Goal: Task Accomplishment & Management: Use online tool/utility

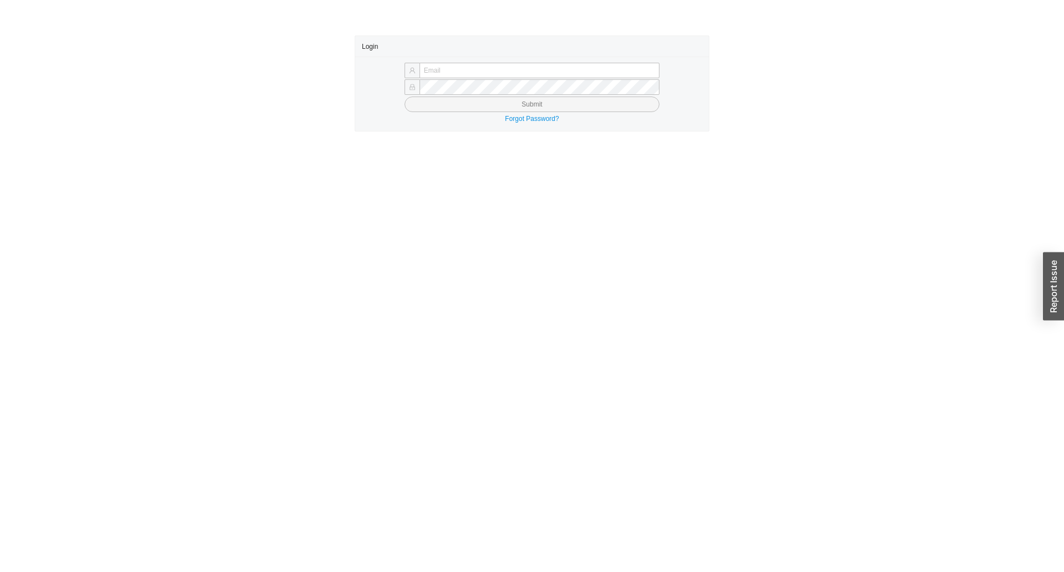
type input "yossi@asbathnj.com"
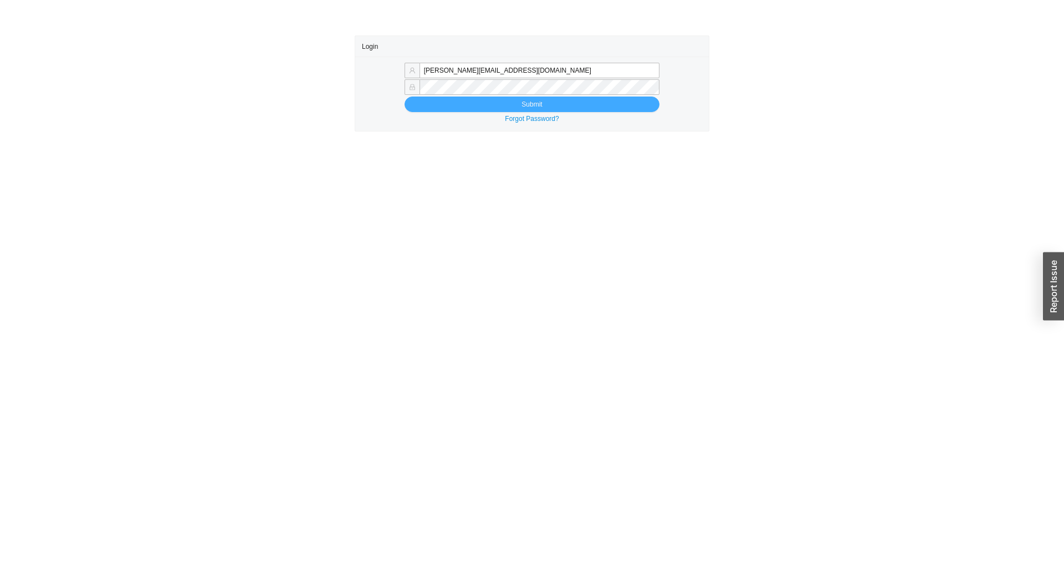
click at [437, 101] on button "Submit" at bounding box center [532, 104] width 255 height 16
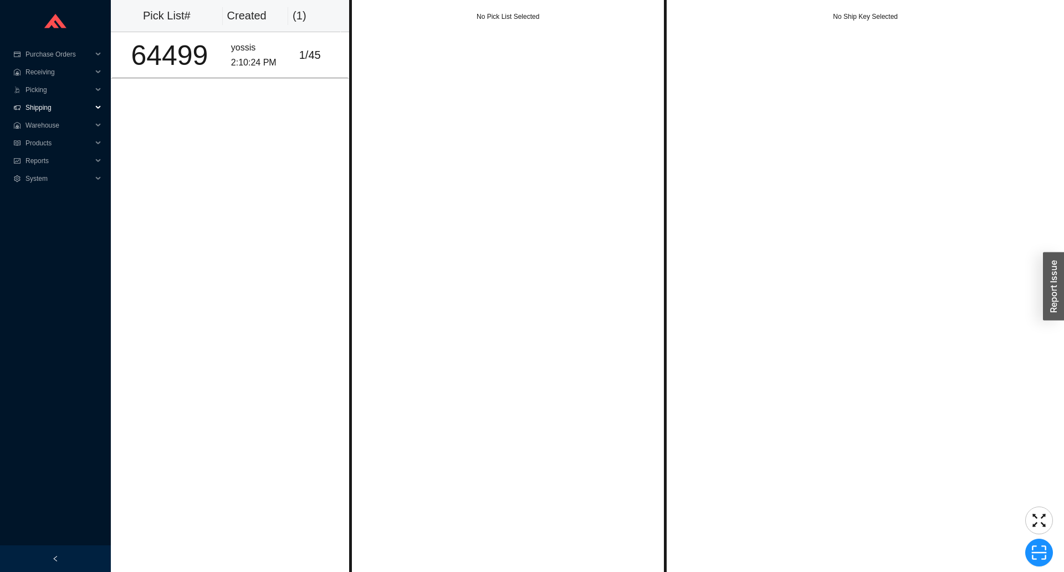
click at [38, 108] on span "Shipping" at bounding box center [58, 108] width 67 height 18
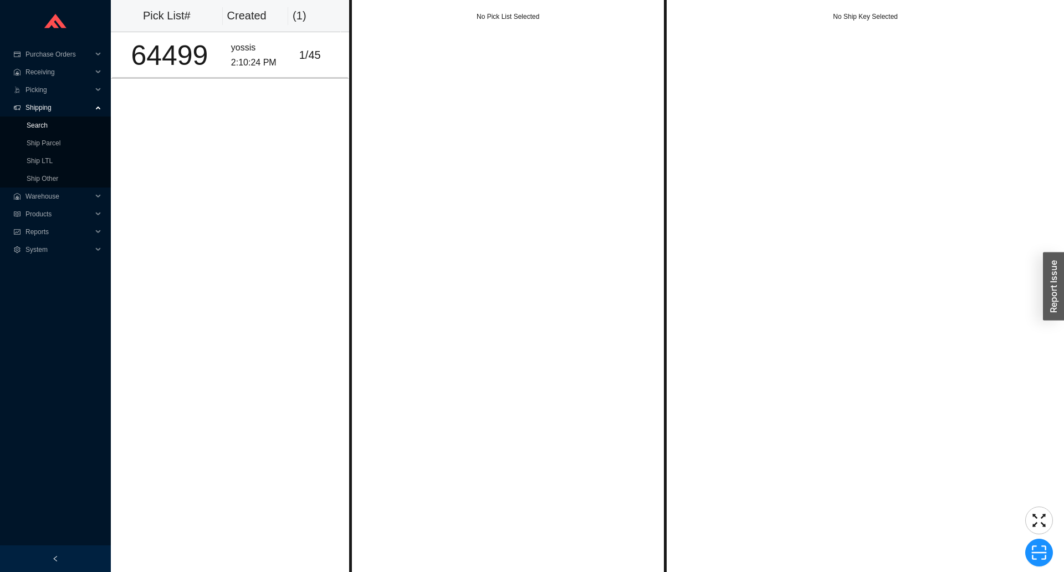
click at [48, 129] on link "Search" at bounding box center [37, 125] width 21 height 8
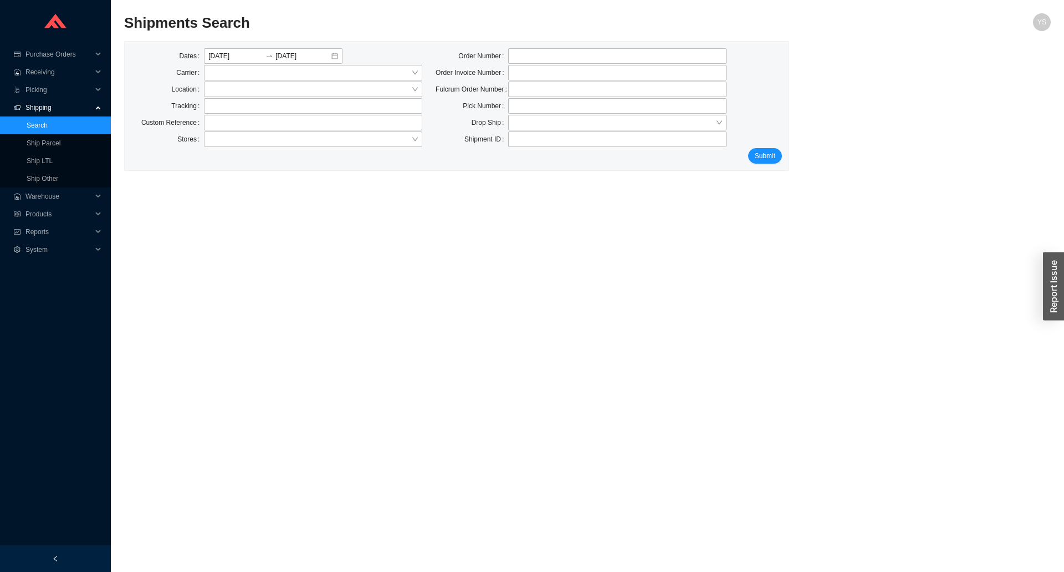
click at [27, 121] on link "Search" at bounding box center [37, 125] width 21 height 8
click at [600, 60] on input "tel" at bounding box center [617, 56] width 218 height 16
type input "936181"
click button "Submit" at bounding box center [765, 156] width 34 height 16
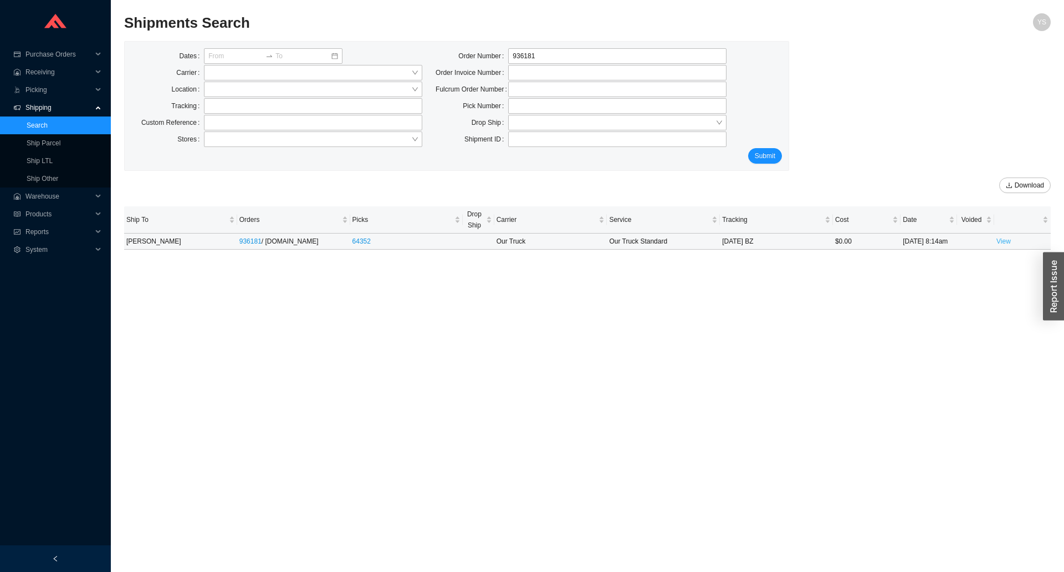
click at [999, 245] on link "View" at bounding box center [1004, 241] width 14 height 8
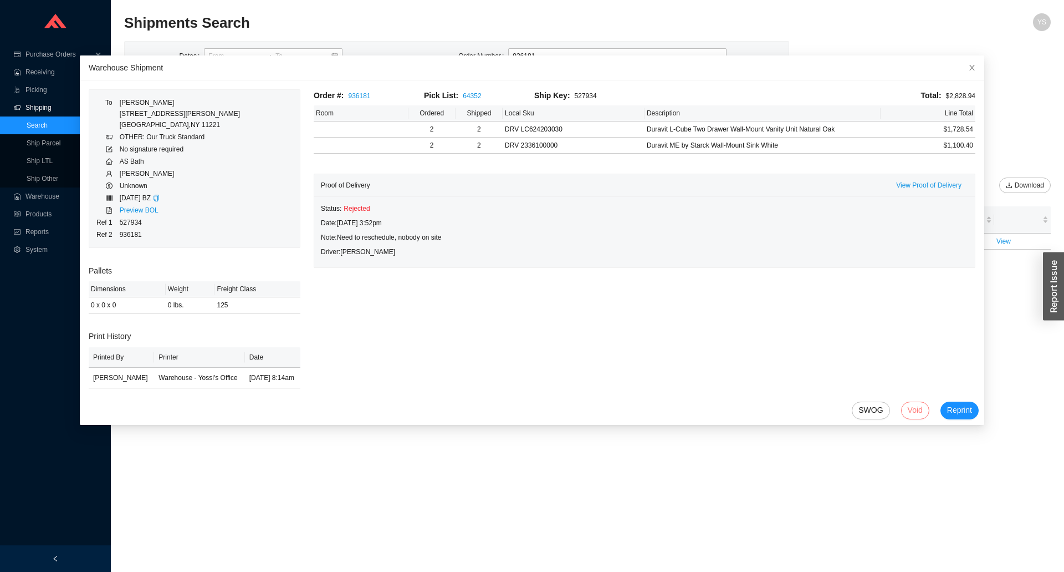
click at [908, 409] on span "Void" at bounding box center [915, 410] width 15 height 13
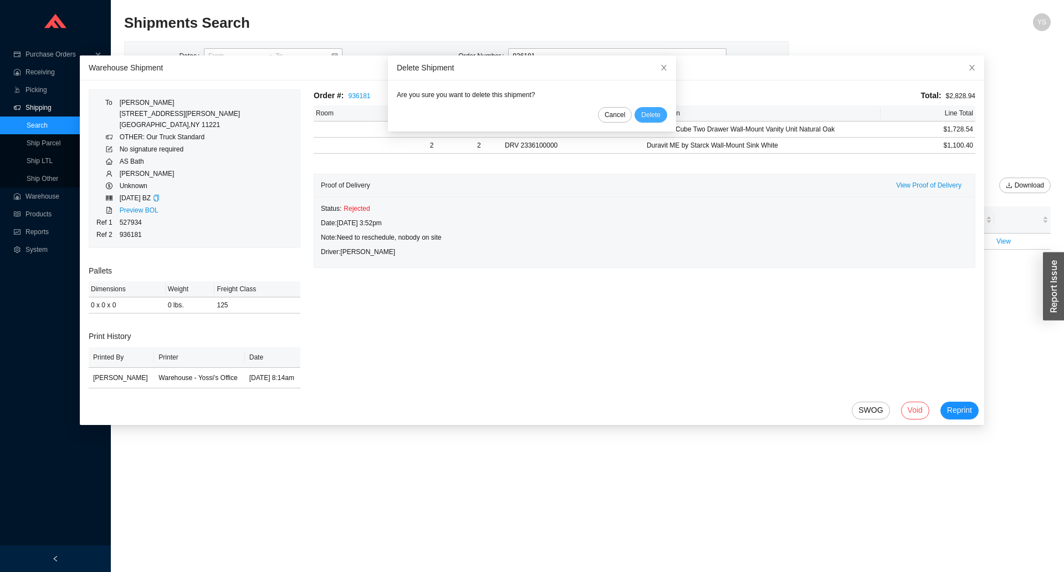
click at [635, 111] on button "Delete" at bounding box center [651, 115] width 33 height 16
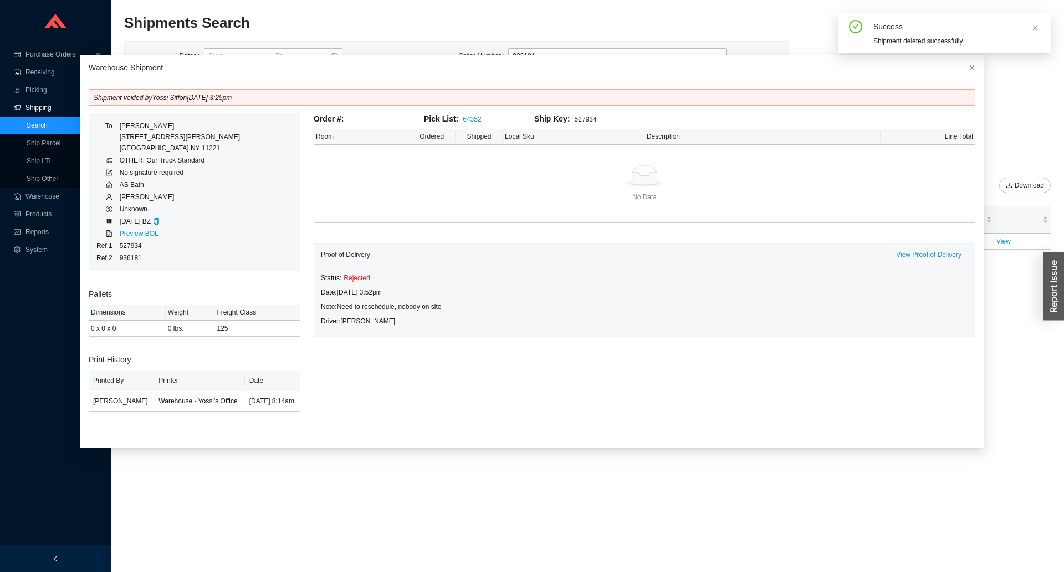
click at [177, 8] on section "Shipments Search YS Dates Carrier Location Tracking Custom Reference Stores Ord…" at bounding box center [587, 286] width 953 height 572
click at [44, 81] on span "Picking" at bounding box center [58, 90] width 67 height 18
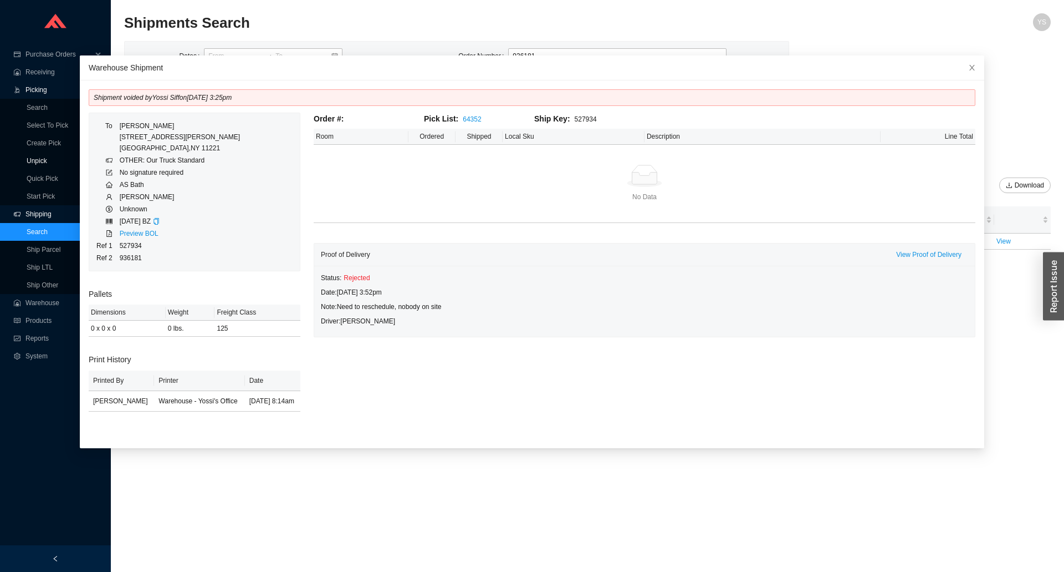
click at [41, 157] on link "Unpick" at bounding box center [37, 161] width 21 height 8
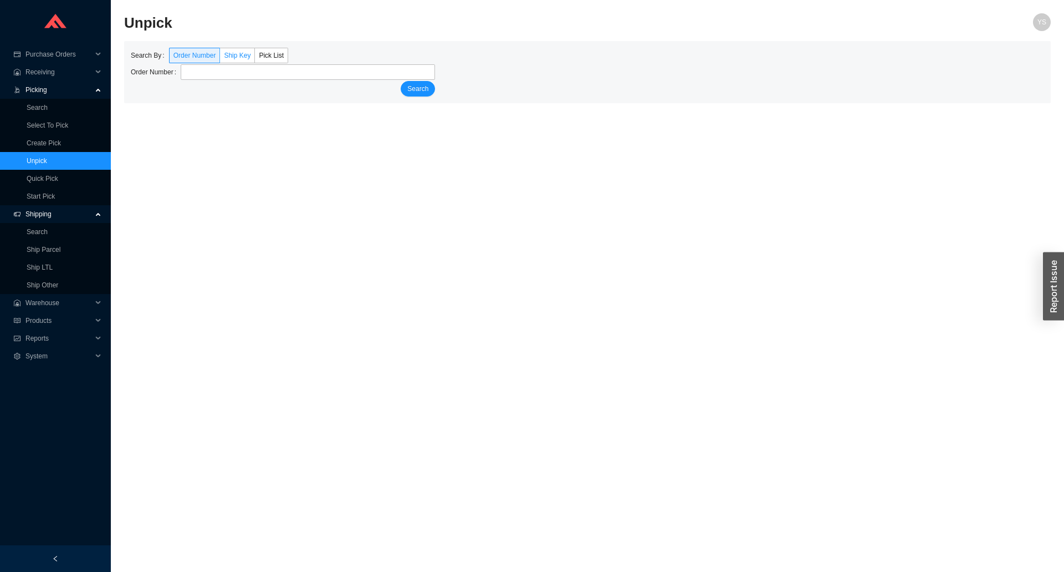
click at [248, 51] on label "Ship Key" at bounding box center [237, 56] width 35 height 16
click at [220, 58] on input "Ship Key" at bounding box center [220, 58] width 0 height 0
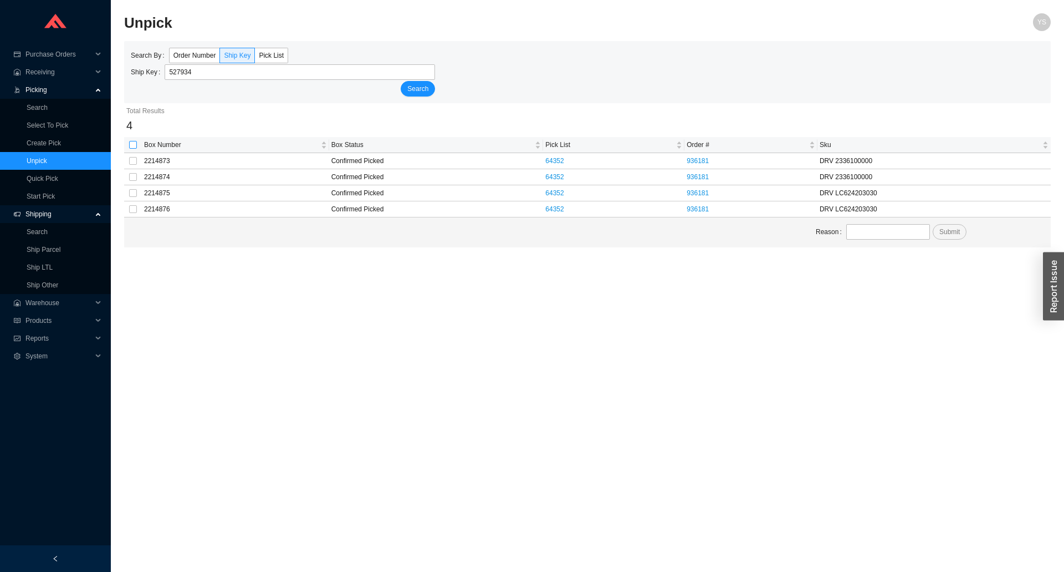
type input "527934"
click at [134, 142] on input "checkbox" at bounding box center [133, 145] width 8 height 8
checkbox input "true"
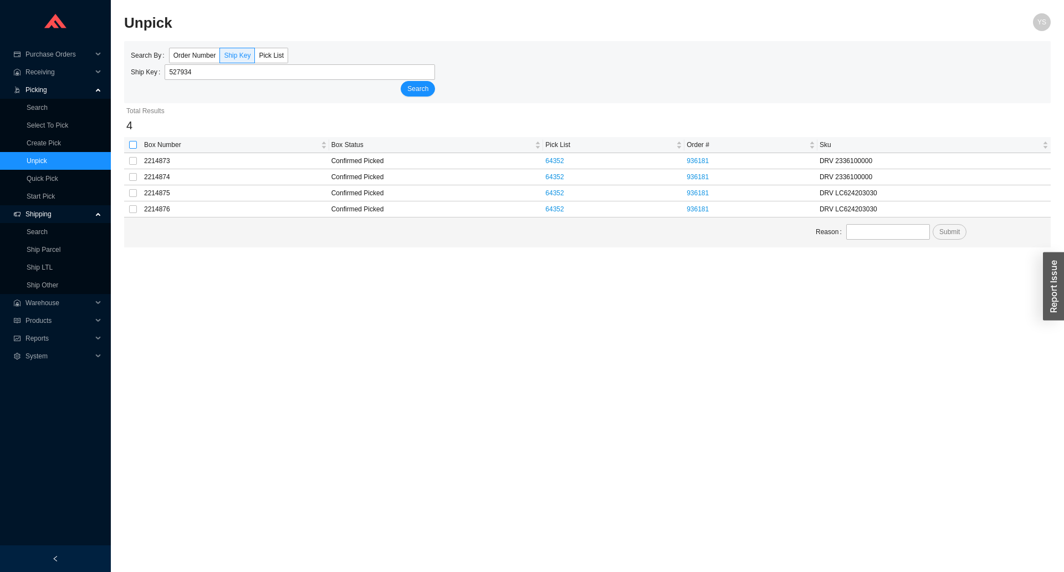
checkbox input "true"
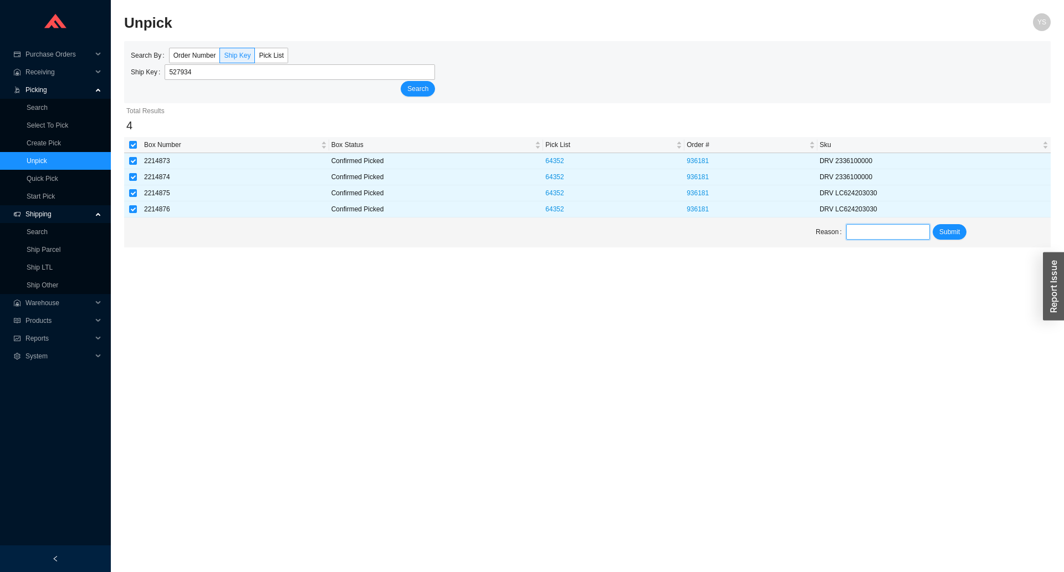
click at [918, 236] on input "text" at bounding box center [888, 232] width 84 height 16
click at [949, 235] on span "Submit" at bounding box center [950, 231] width 21 height 11
click at [911, 233] on input "text" at bounding box center [888, 232] width 84 height 16
type input "never showed up"
click at [946, 232] on span "Submit" at bounding box center [950, 231] width 21 height 11
